Goal: Information Seeking & Learning: Learn about a topic

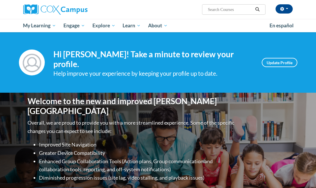
click at [225, 8] on input "Search..." at bounding box center [231, 9] width 46 height 7
type input "RTI"
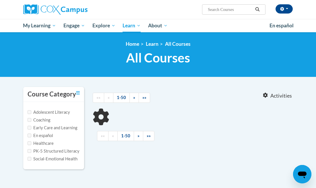
type input "RTI"
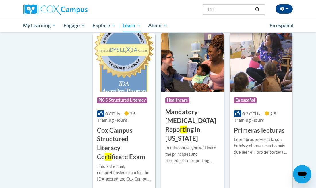
scroll to position [261, 0]
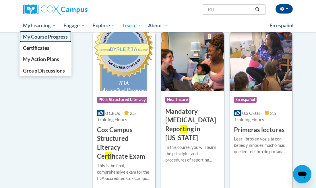
click at [28, 36] on span "My Course Progress" at bounding box center [45, 37] width 45 height 6
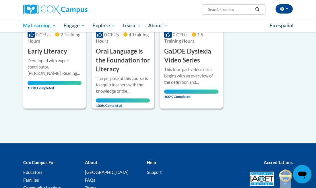
scroll to position [490, 0]
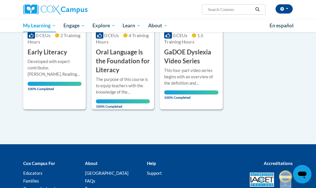
click at [225, 7] on input "Search..." at bounding box center [231, 9] width 46 height 7
type input "RTI"
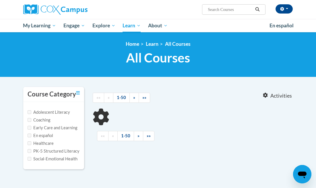
type input "RTI"
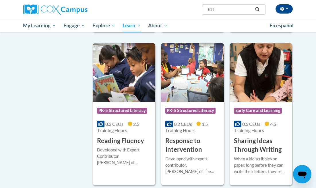
scroll to position [421, 0]
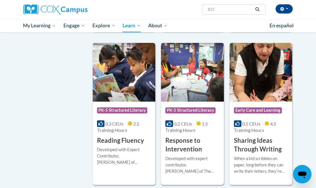
click at [183, 145] on h3 "Response to Intervention" at bounding box center [193, 145] width 54 height 18
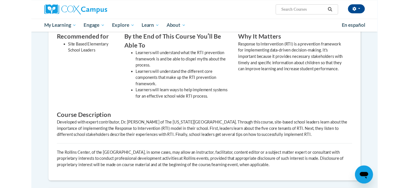
scroll to position [188, 0]
